Goal: Task Accomplishment & Management: Use online tool/utility

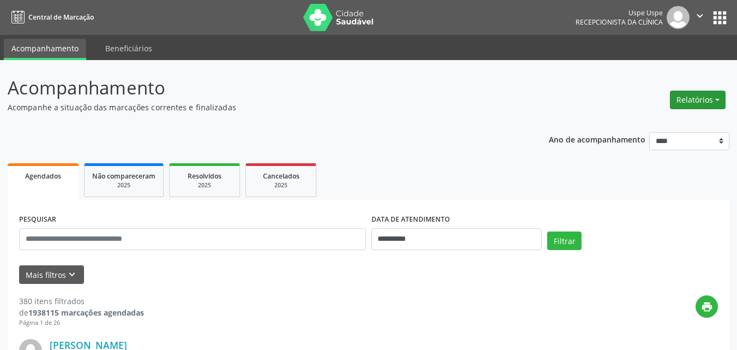
click at [716, 97] on button "Relatórios" at bounding box center [698, 100] width 56 height 19
click at [655, 119] on link "Agendamentos" at bounding box center [666, 123] width 117 height 15
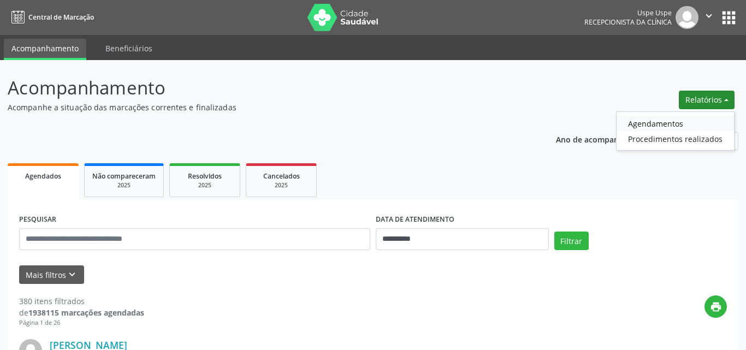
select select "*"
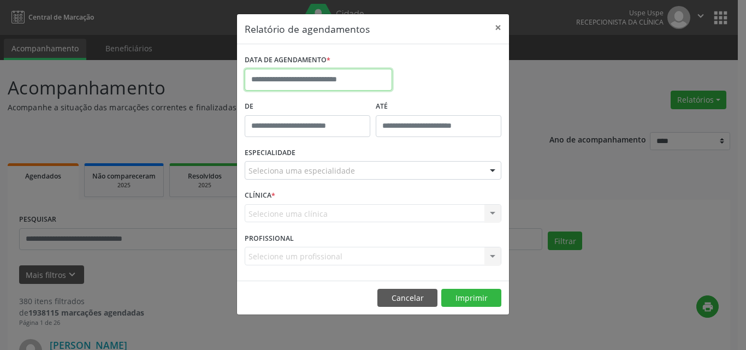
click at [294, 76] on input "text" at bounding box center [318, 80] width 147 height 22
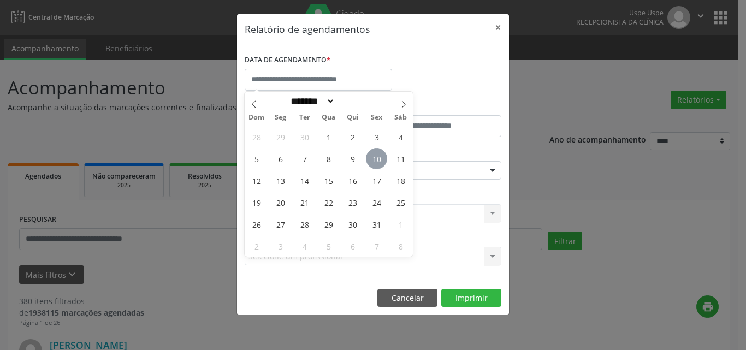
click at [368, 160] on span "10" at bounding box center [376, 158] width 21 height 21
type input "**********"
click at [368, 160] on span "10" at bounding box center [376, 158] width 21 height 21
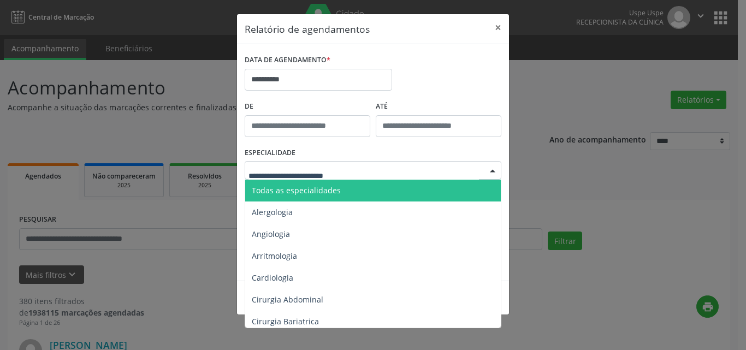
click at [293, 193] on span "Todas as especialidades" at bounding box center [296, 190] width 89 height 10
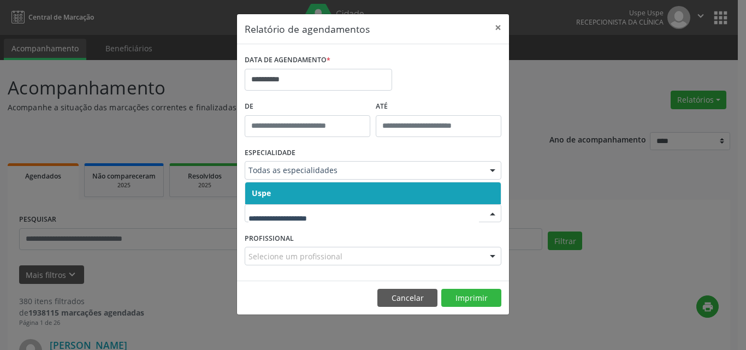
click at [281, 194] on span "Uspe" at bounding box center [372, 193] width 255 height 22
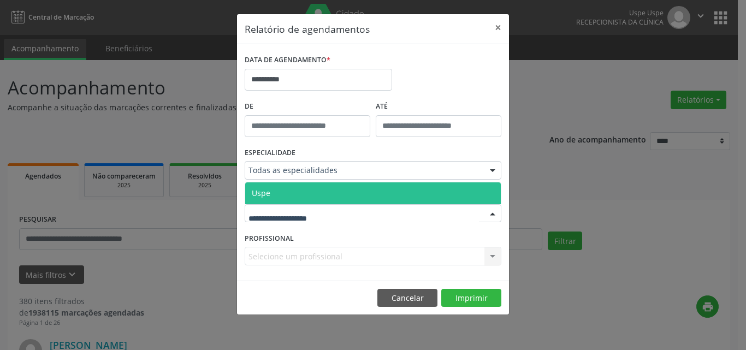
click at [287, 196] on span "Uspe" at bounding box center [372, 193] width 255 height 22
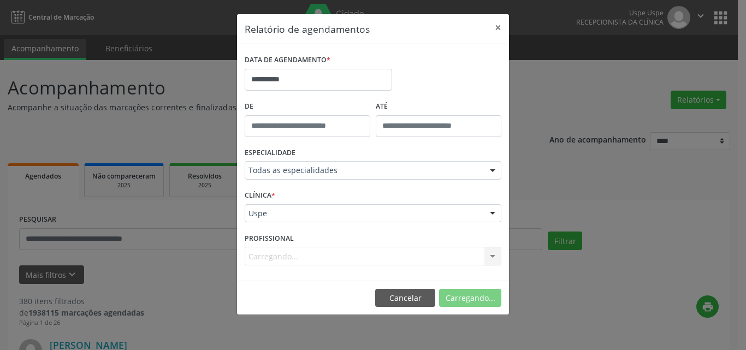
click at [270, 255] on div "Carregando... Nenhum resultado encontrado para: " " Não há nenhuma opção para s…" at bounding box center [373, 256] width 257 height 19
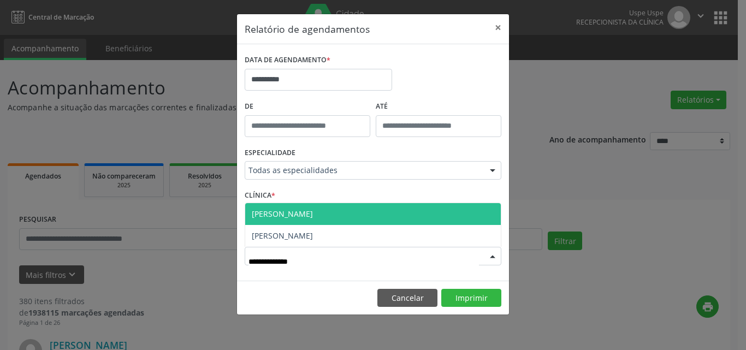
type input "**********"
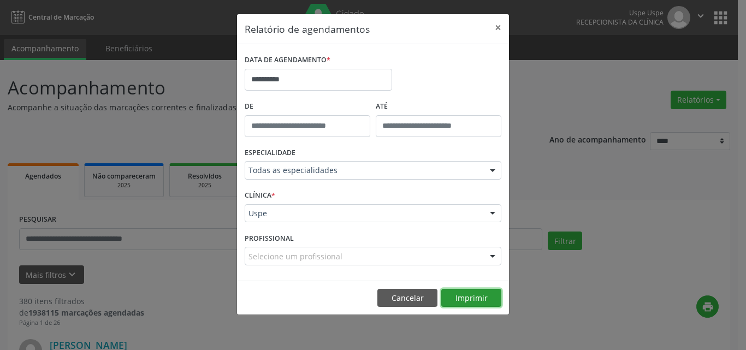
click at [462, 300] on button "Imprimir" at bounding box center [471, 298] width 60 height 19
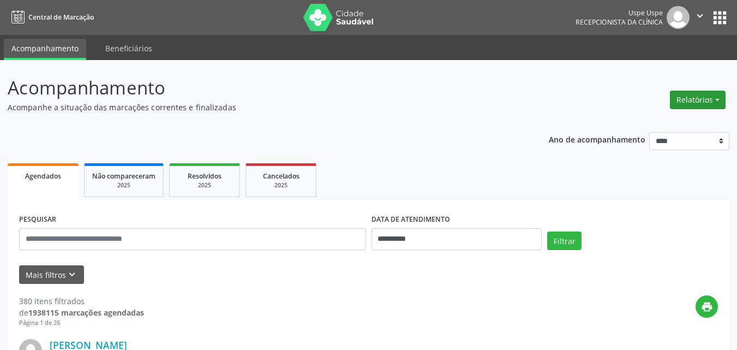
click at [716, 99] on button "Relatórios" at bounding box center [698, 100] width 56 height 19
click at [659, 120] on link "Agendamentos" at bounding box center [666, 123] width 117 height 15
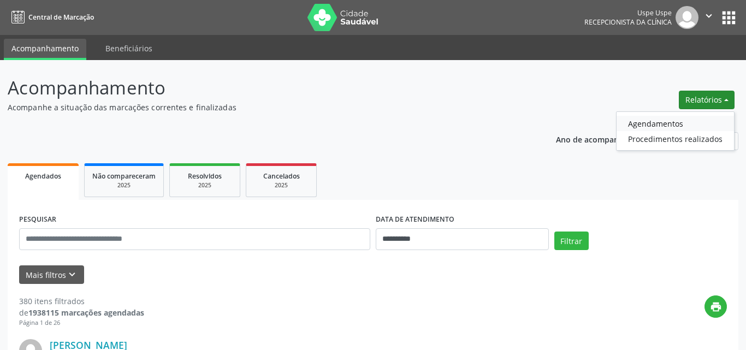
select select "*"
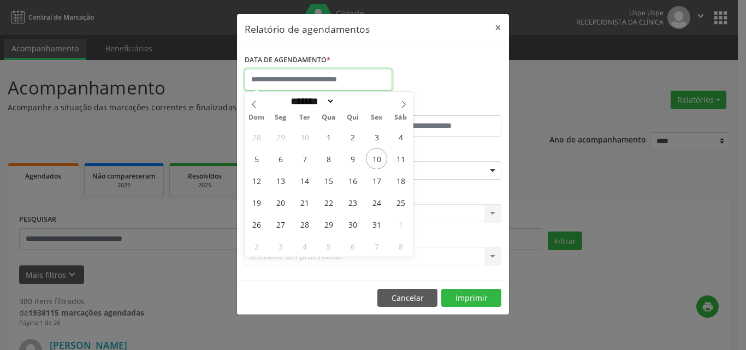
click at [281, 76] on input "text" at bounding box center [318, 80] width 147 height 22
click at [380, 158] on span "10" at bounding box center [376, 158] width 21 height 21
type input "**********"
click at [380, 158] on span "10" at bounding box center [376, 158] width 21 height 21
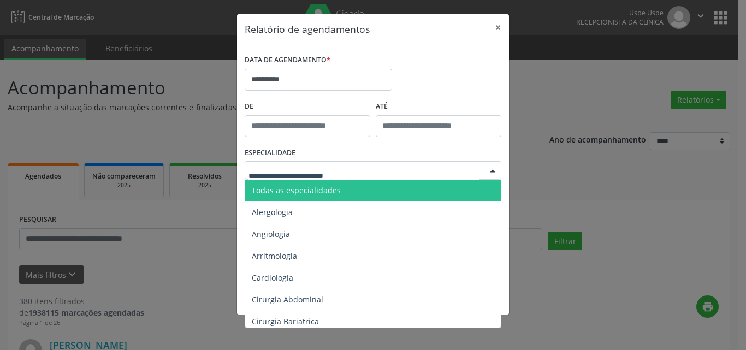
click at [360, 174] on div at bounding box center [373, 170] width 257 height 19
click at [346, 193] on span "Todas as especialidades" at bounding box center [373, 191] width 257 height 22
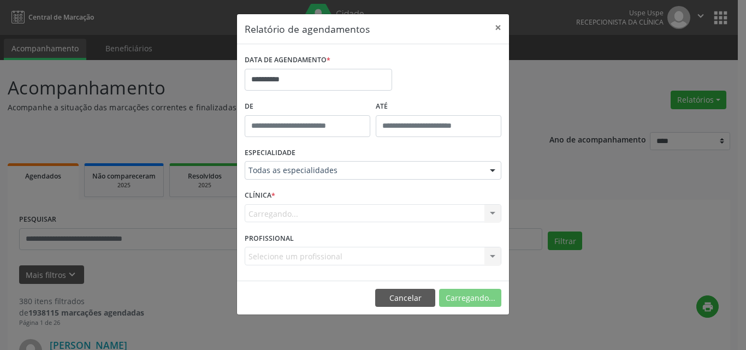
click at [298, 209] on div "Carregando... Nenhum resultado encontrado para: " " Não há nenhuma opção para s…" at bounding box center [373, 213] width 257 height 19
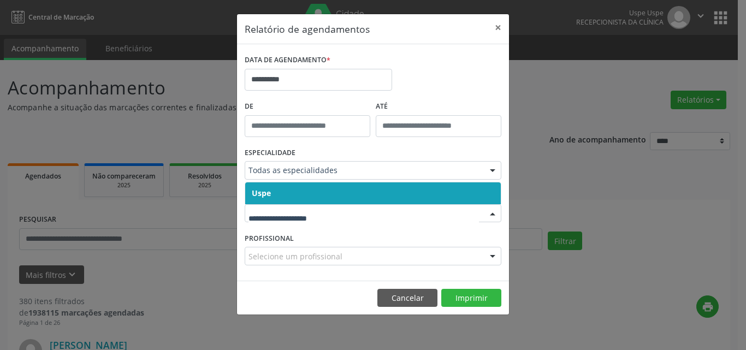
click at [280, 192] on span "Uspe" at bounding box center [372, 193] width 255 height 22
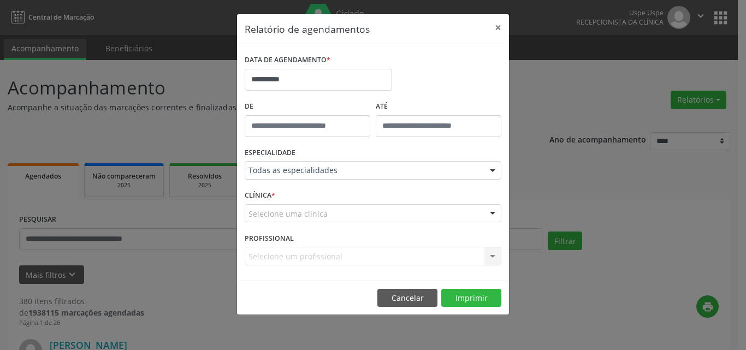
click at [282, 219] on div "Selecione uma clínica" at bounding box center [373, 213] width 257 height 19
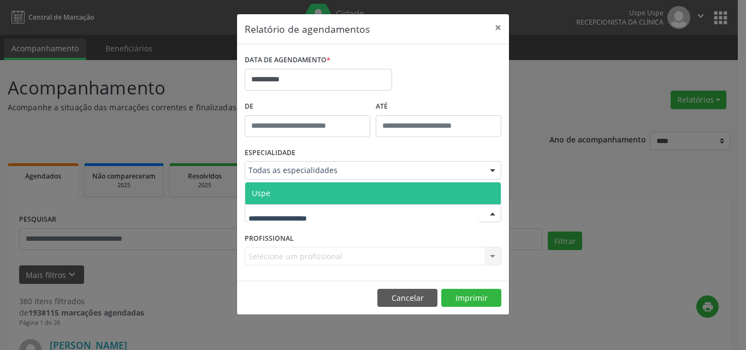
click at [283, 189] on span "Uspe" at bounding box center [372, 193] width 255 height 22
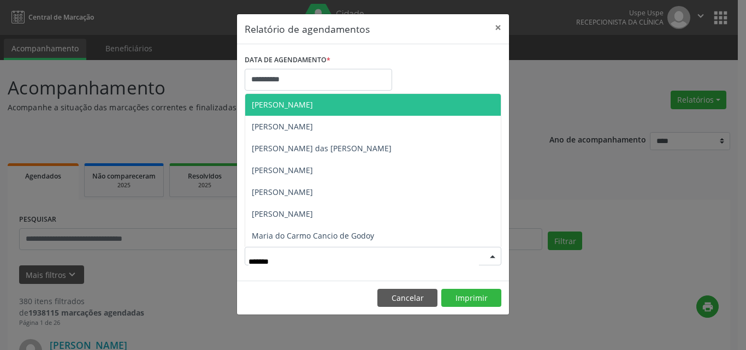
type input "********"
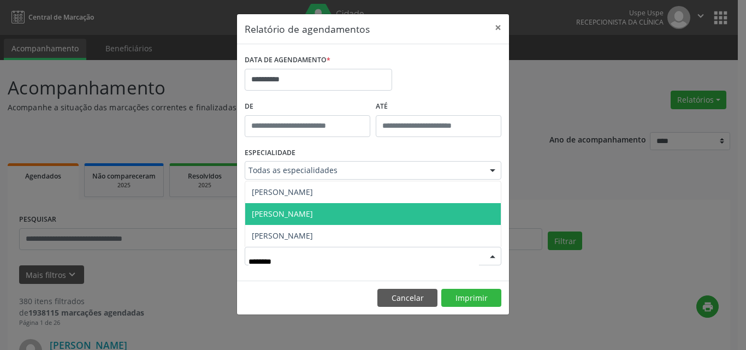
click at [313, 213] on span "[PERSON_NAME]" at bounding box center [282, 214] width 61 height 10
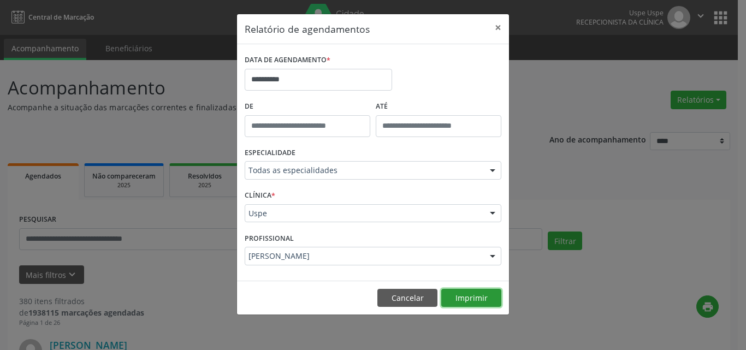
click at [459, 299] on button "Imprimir" at bounding box center [471, 298] width 60 height 19
